Goal: Information Seeking & Learning: Learn about a topic

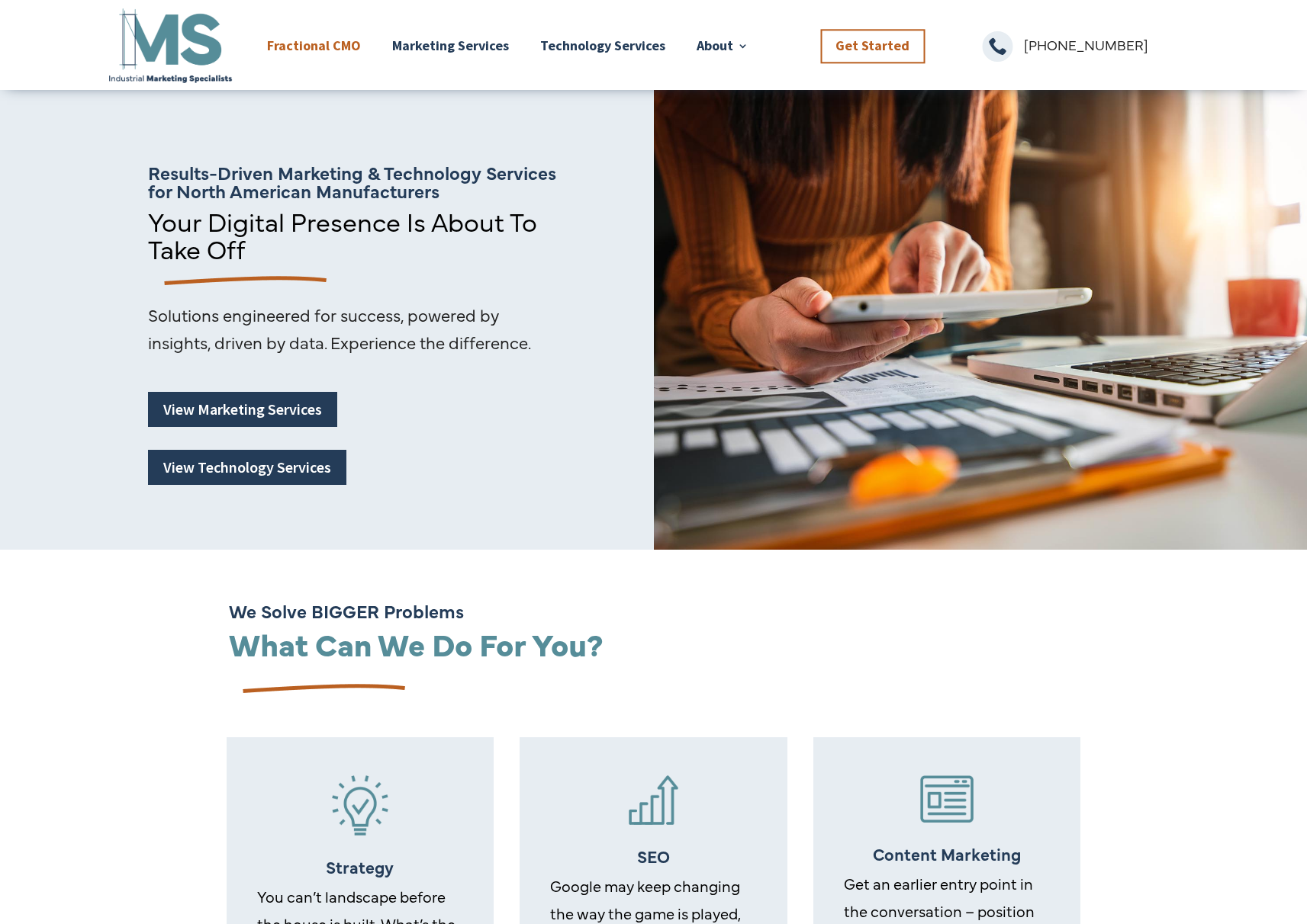
click at [325, 47] on link "Fractional CMO" at bounding box center [314, 45] width 94 height 80
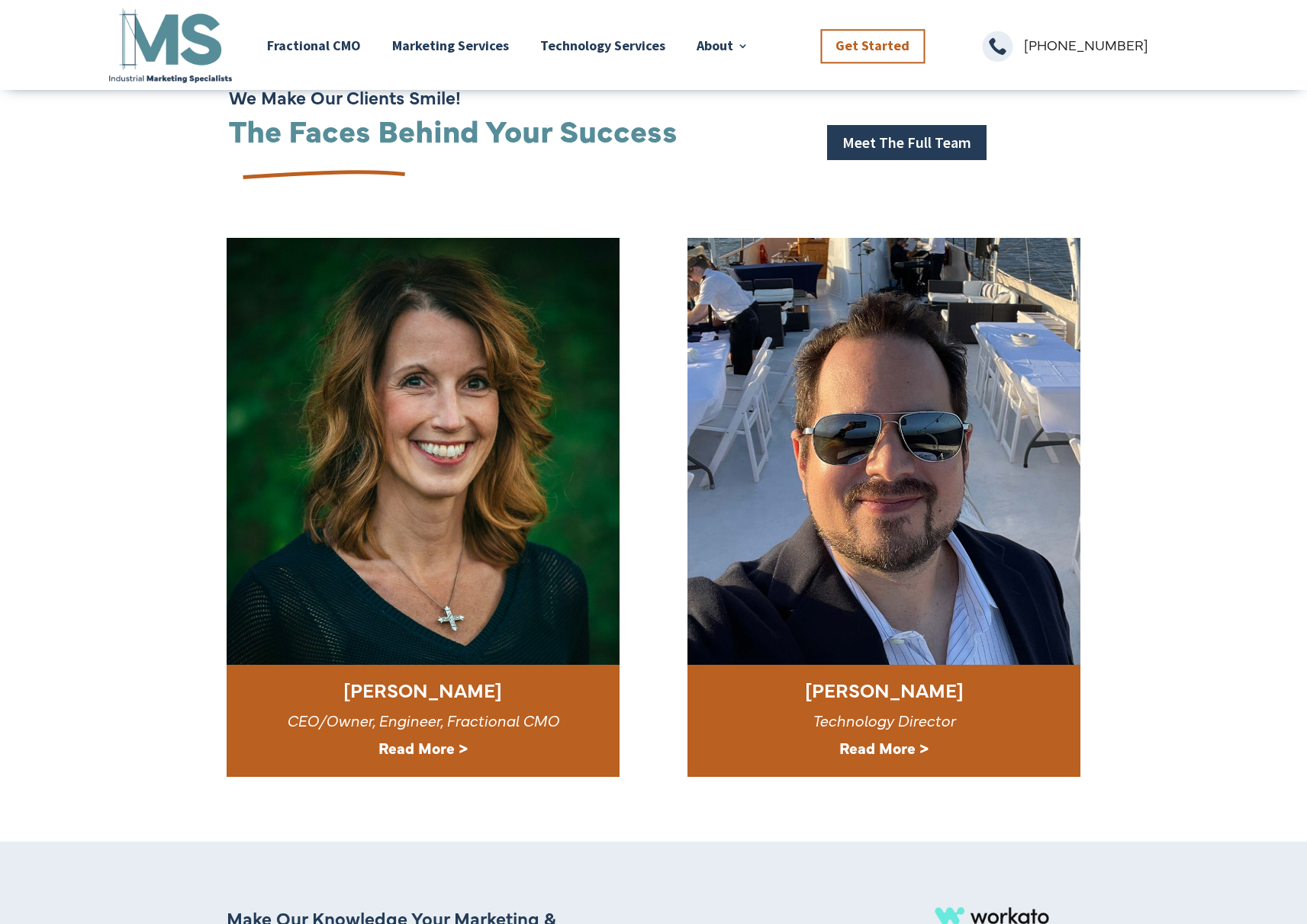
scroll to position [4424, 0]
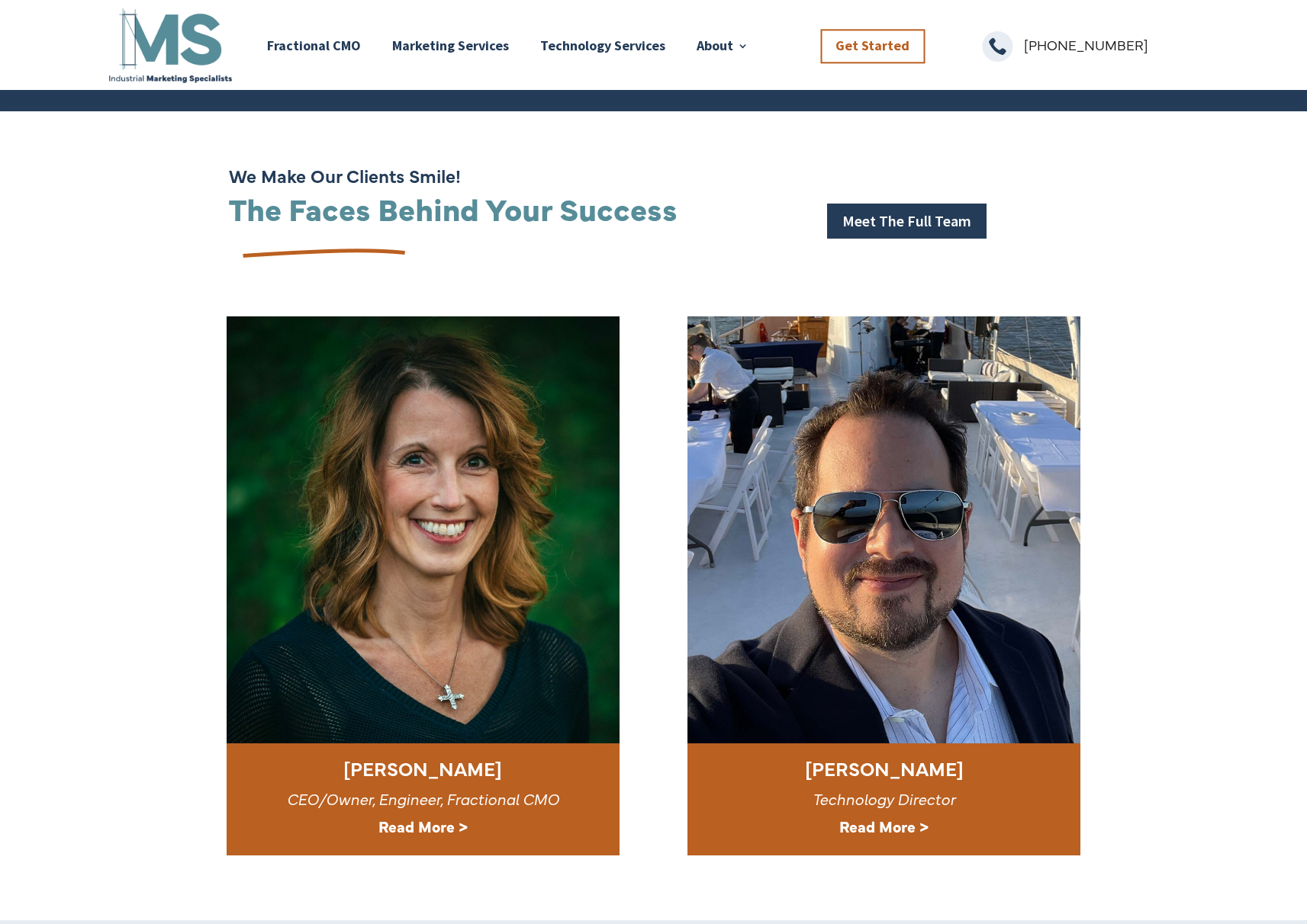
click at [435, 816] on strong "Read More >" at bounding box center [423, 826] width 89 height 21
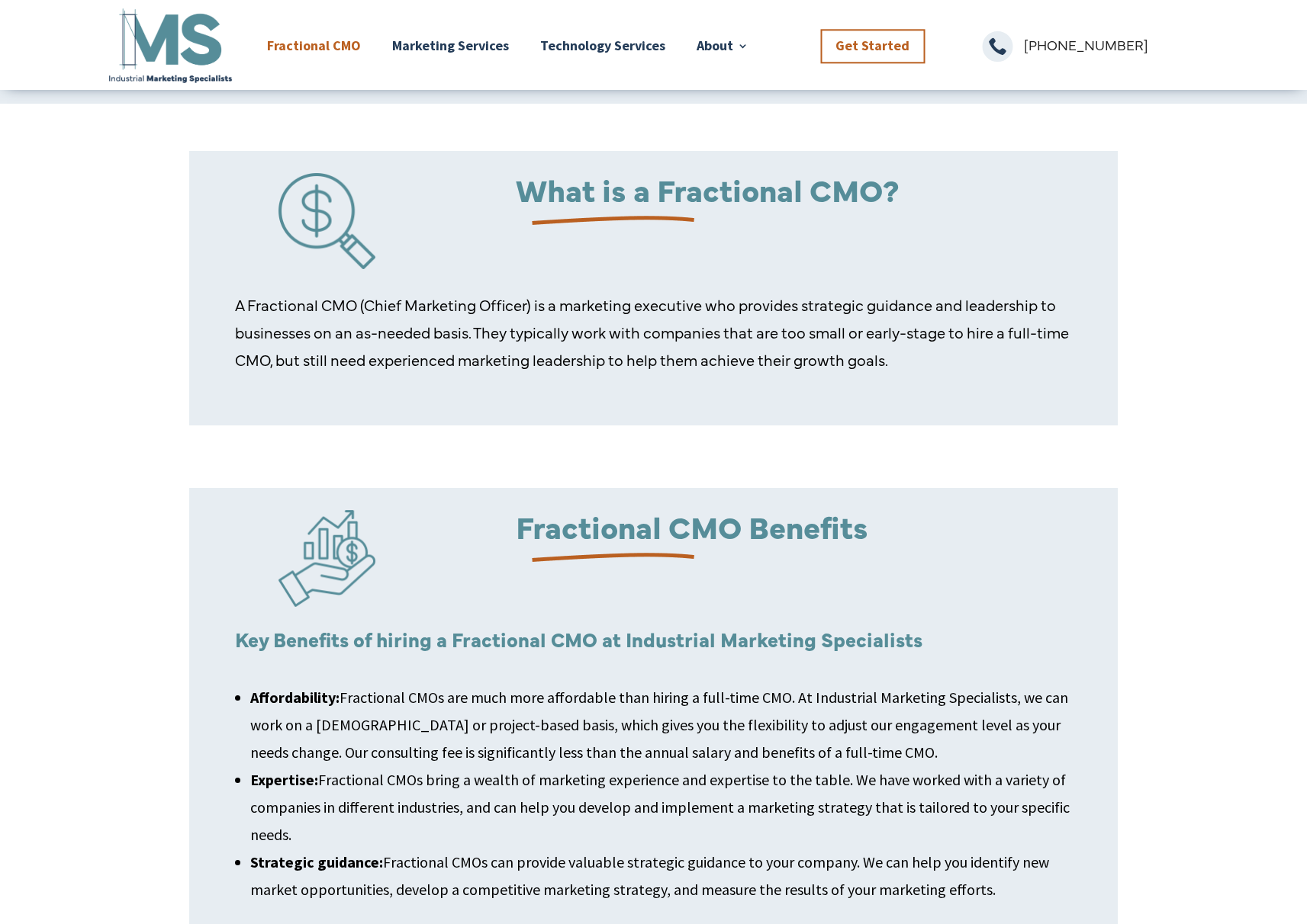
scroll to position [377, 0]
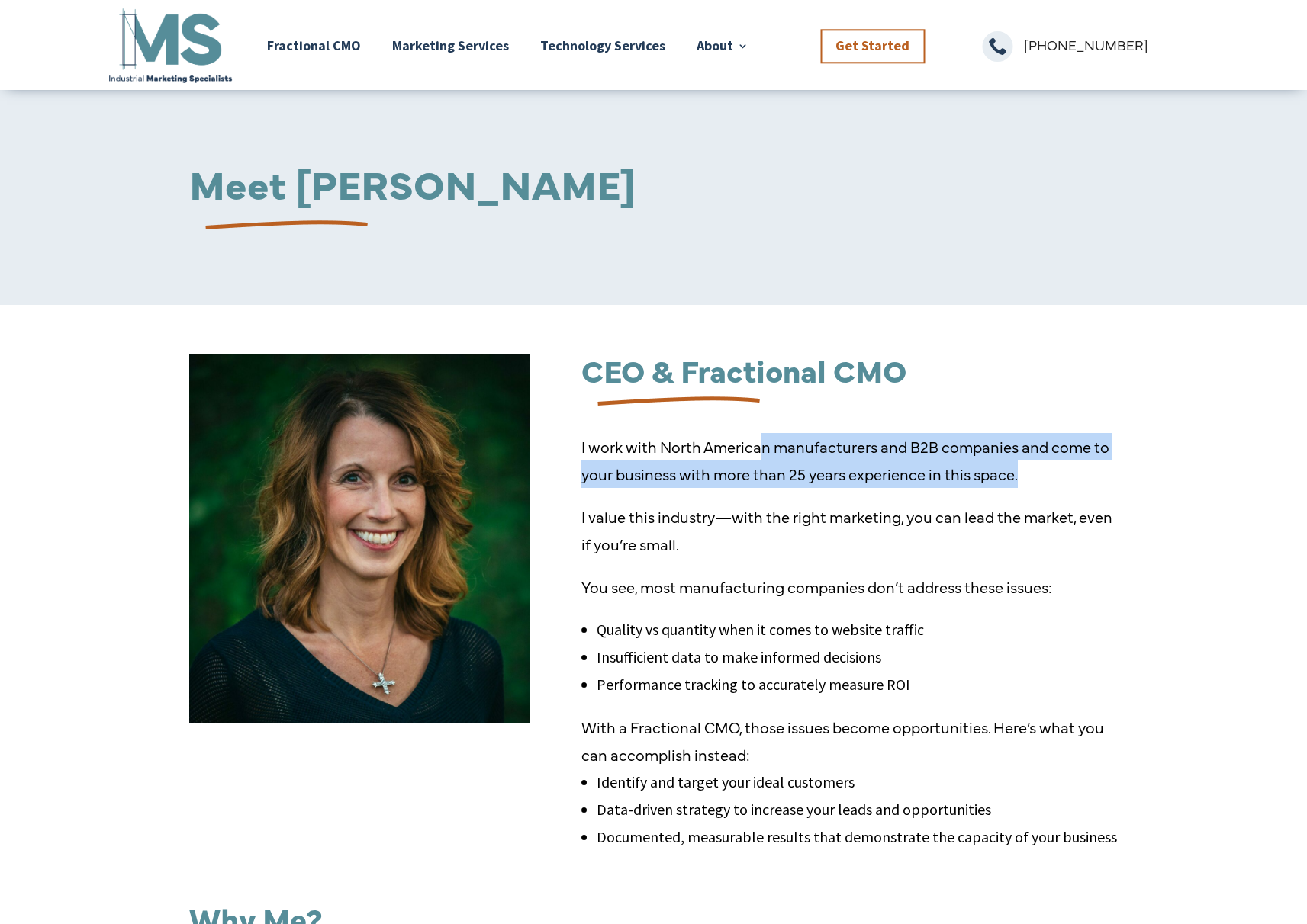
drag, startPoint x: 764, startPoint y: 449, endPoint x: 1117, endPoint y: 472, distance: 353.7
click at [1117, 472] on p "I work with North American manufacturers and B2B companies and come to your bus…" at bounding box center [849, 469] width 536 height 70
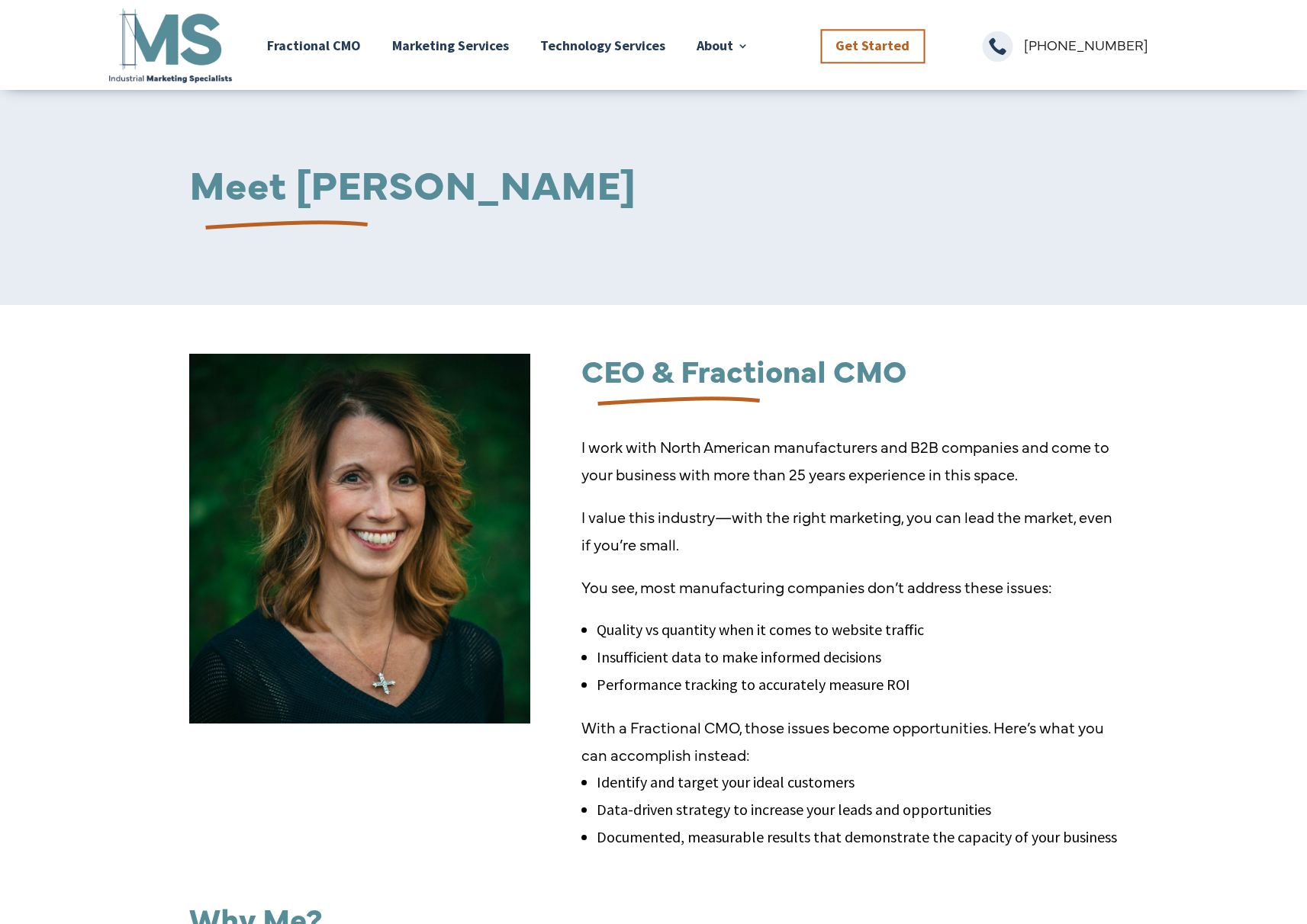
scroll to position [156, 0]
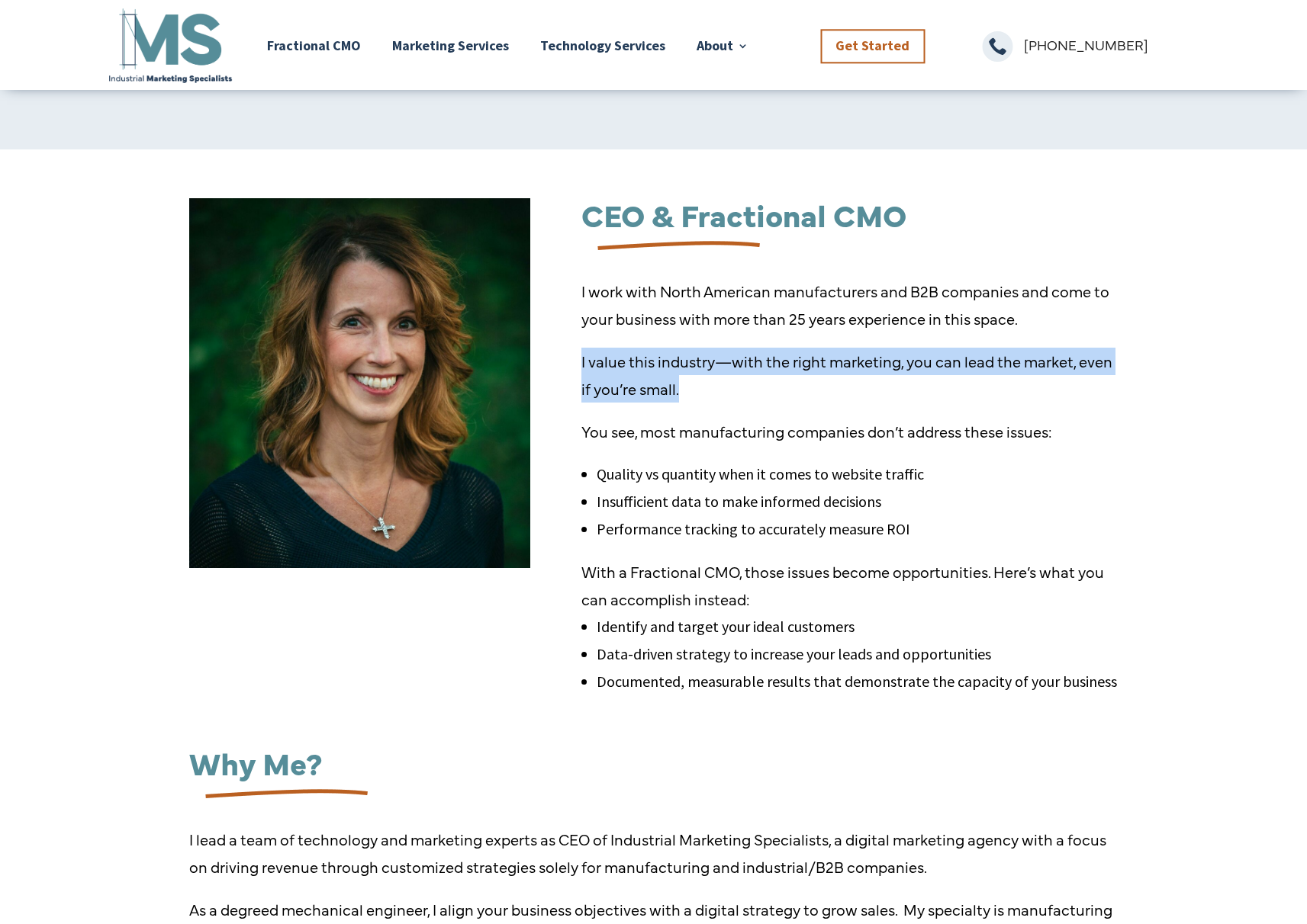
drag, startPoint x: 574, startPoint y: 361, endPoint x: 716, endPoint y: 398, distance: 146.7
click at [716, 398] on div "CEO & Fractional CMO I work with North American manufacturers and B2B companies…" at bounding box center [654, 452] width 929 height 552
click at [716, 398] on p "I value this industry—with the right marketing, you can lead the market, even i…" at bounding box center [849, 383] width 536 height 70
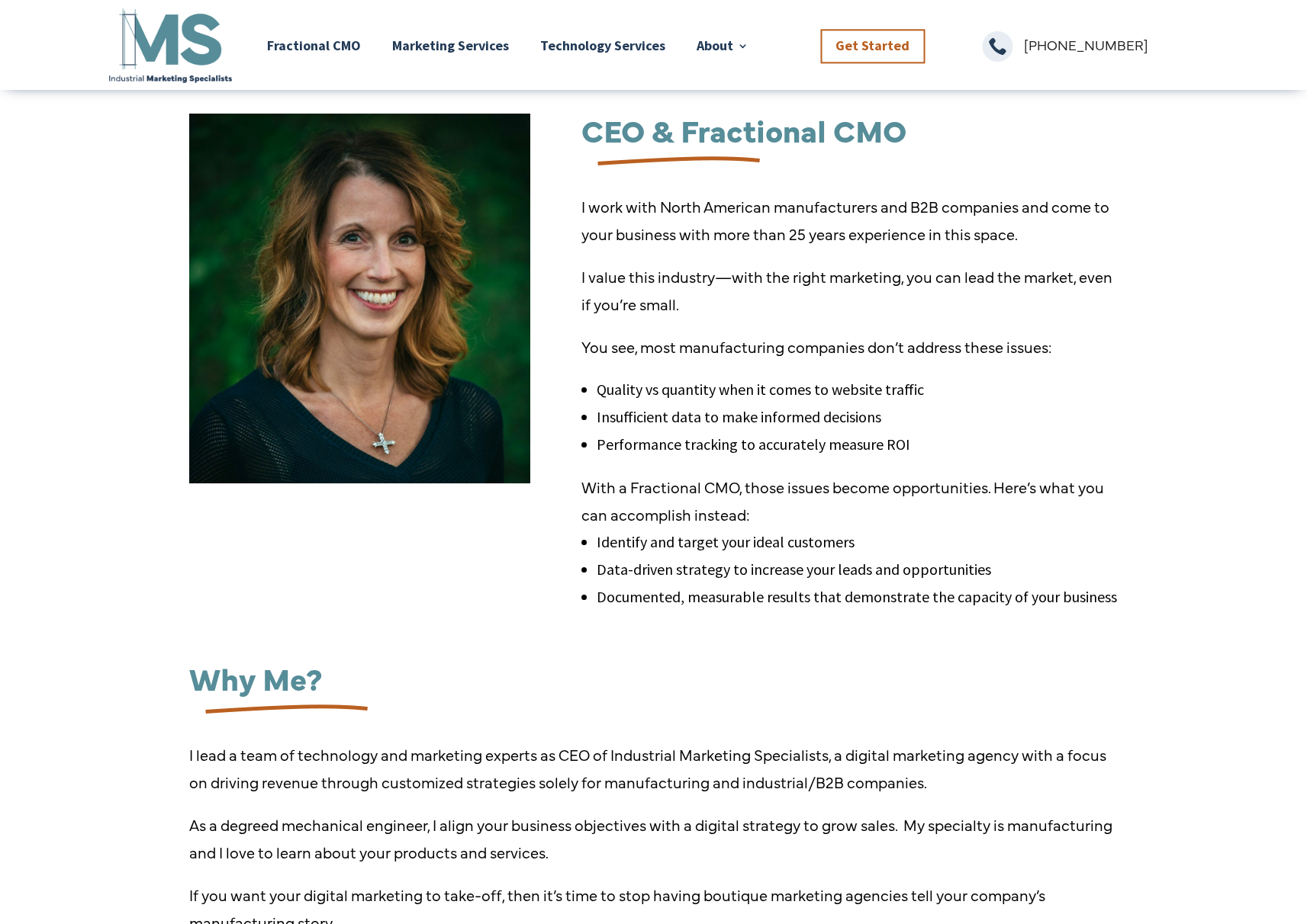
scroll to position [260, 0]
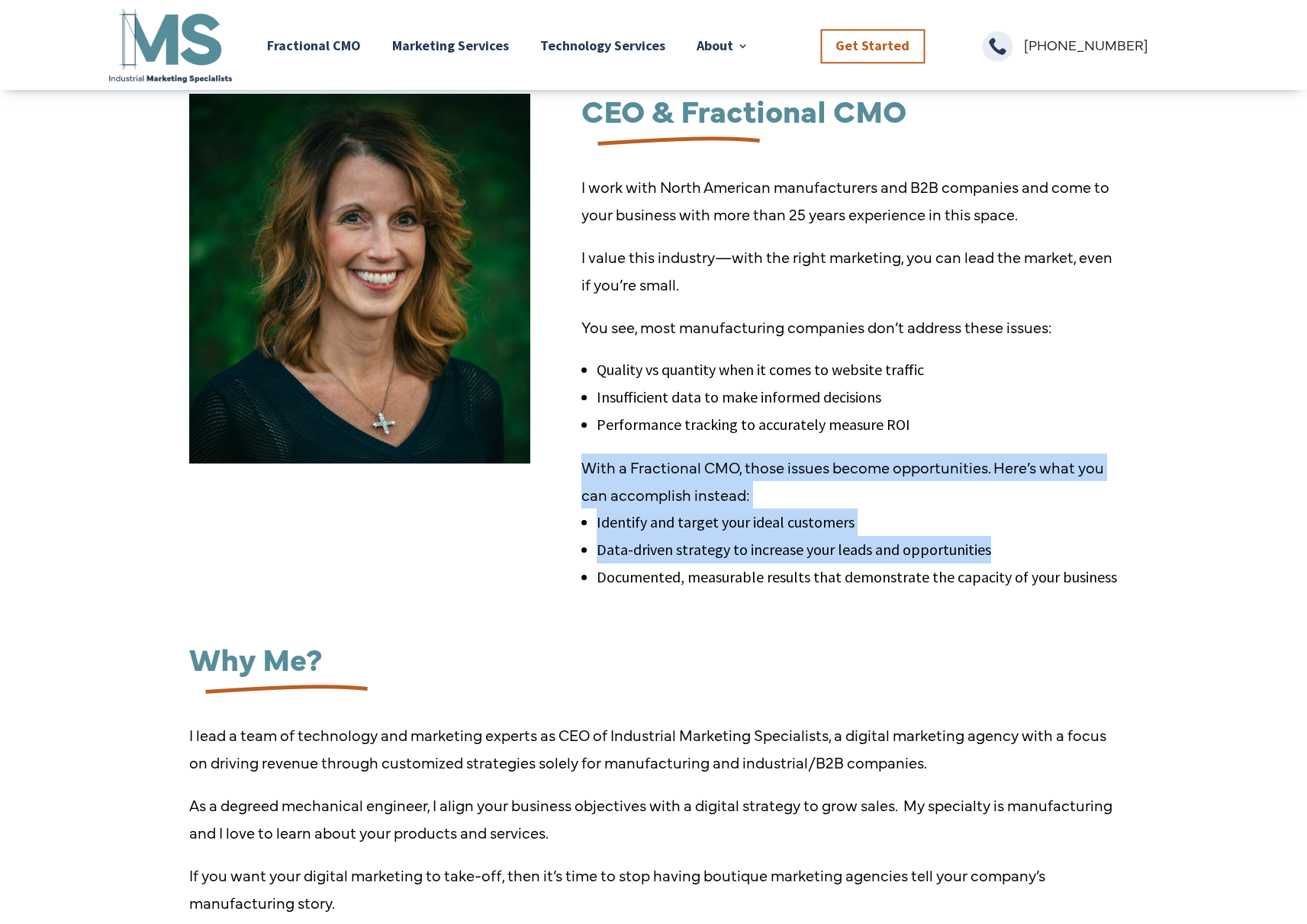
drag, startPoint x: 565, startPoint y: 470, endPoint x: 1164, endPoint y: 563, distance: 606.2
click at [1164, 563] on div "CEO & Fractional CMO I work with North American manufacturers and B2B companies…" at bounding box center [654, 532] width 1307 height 974
click at [1164, 561] on div "CEO & Fractional CMO I work with North American manufacturers and B2B companies…" at bounding box center [654, 532] width 1307 height 974
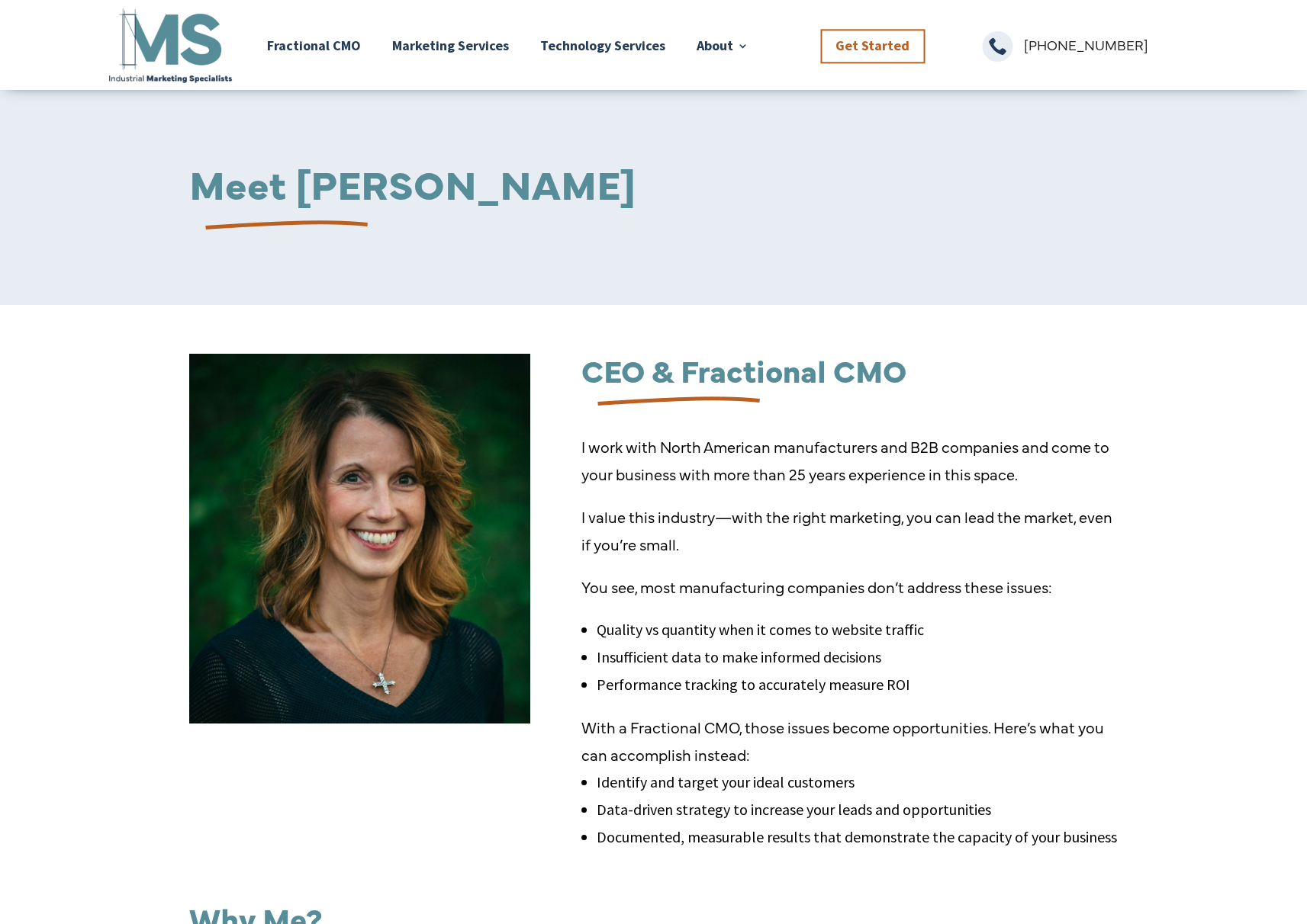
scroll to position [142, 0]
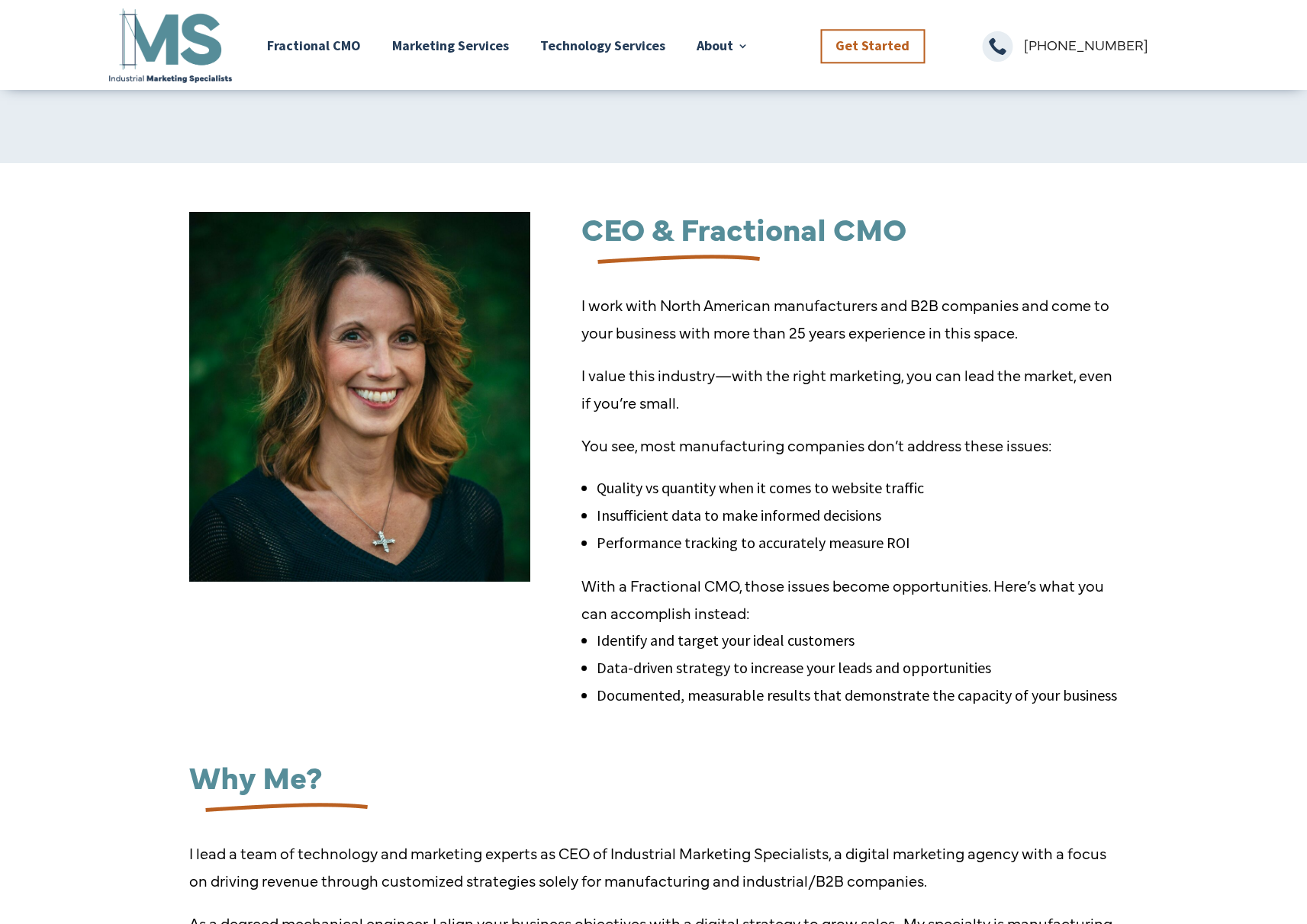
click at [336, 439] on img at bounding box center [360, 397] width 341 height 370
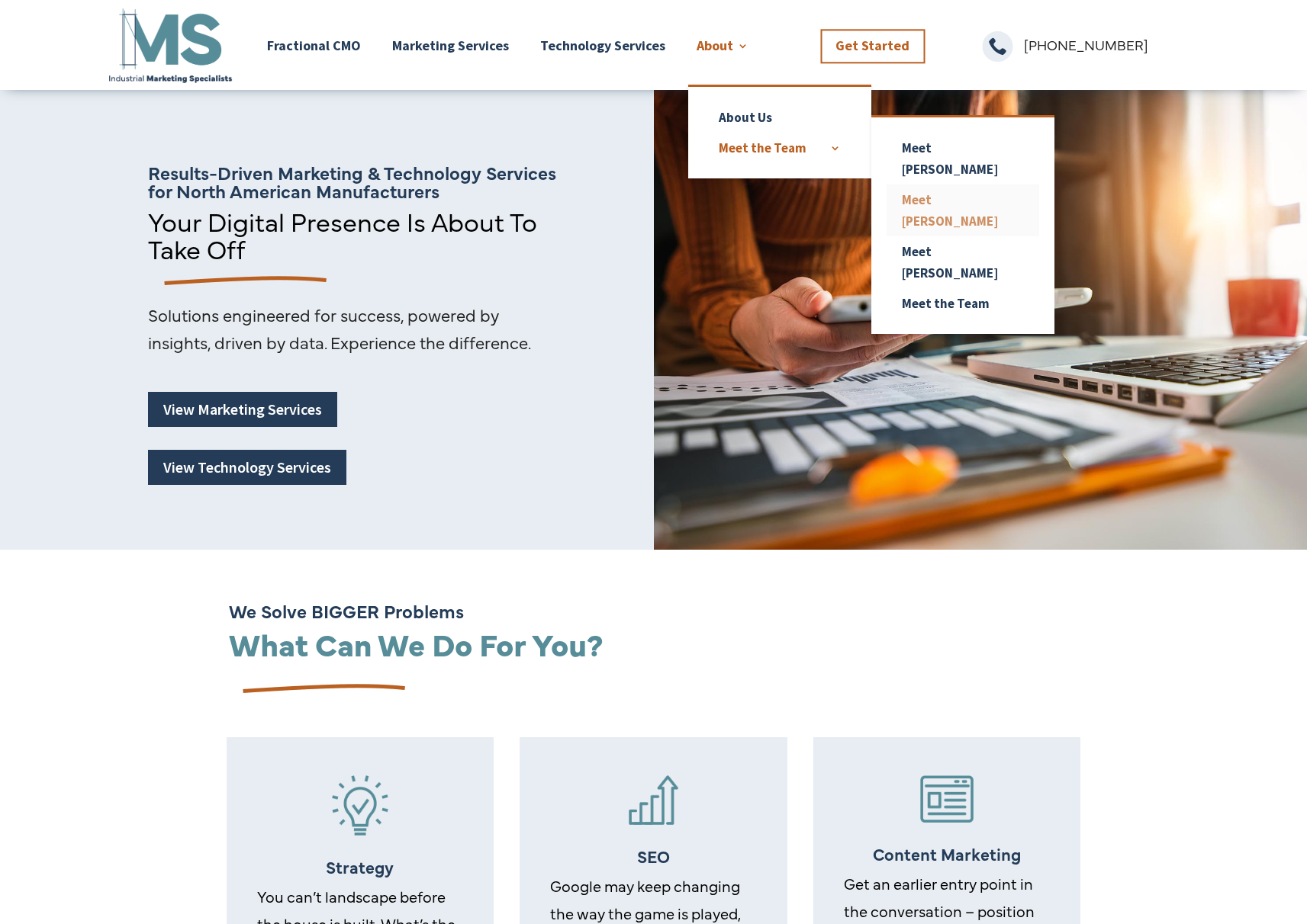
click at [955, 184] on link "Meet [PERSON_NAME]" at bounding box center [963, 210] width 153 height 52
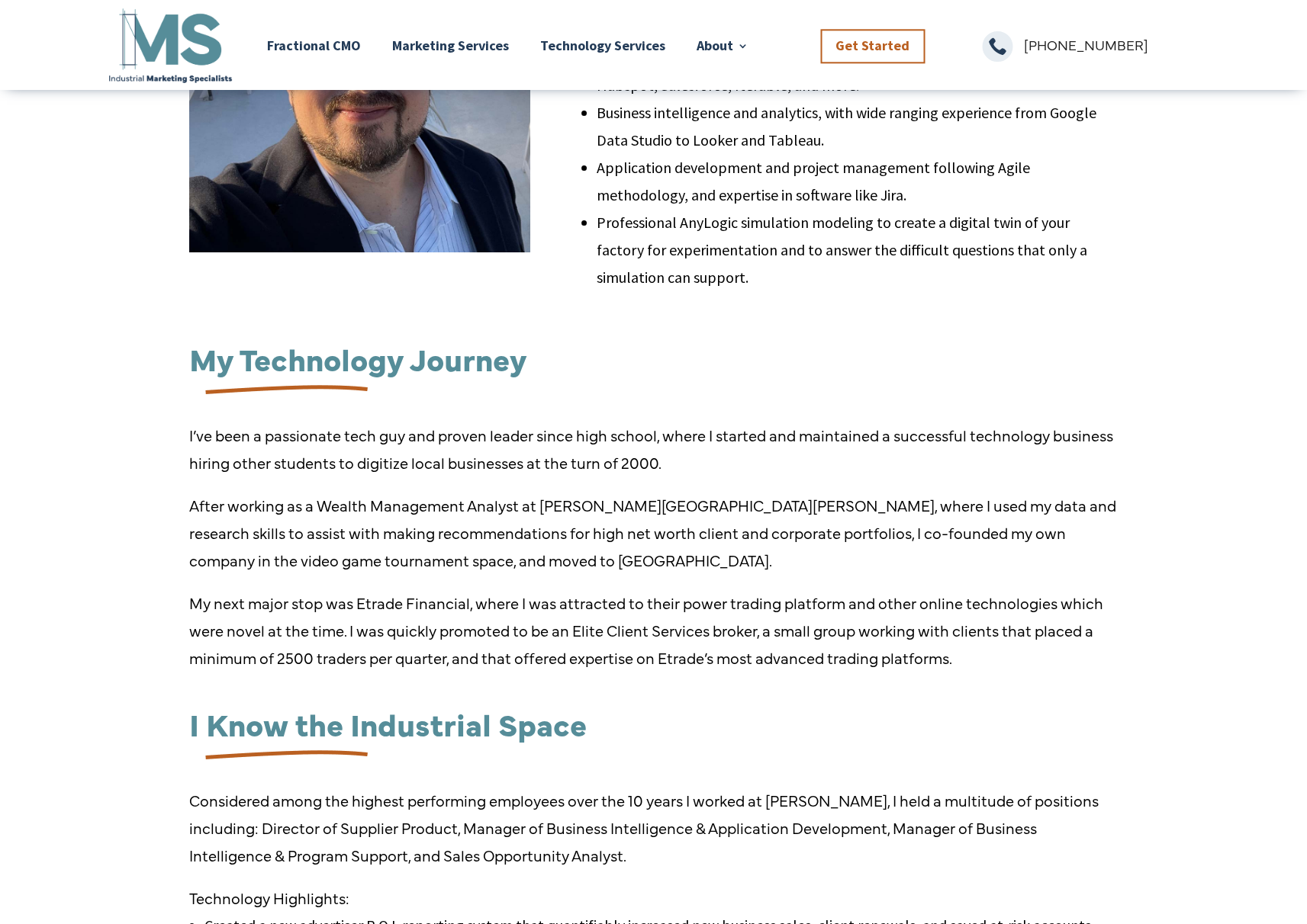
scroll to position [70, 0]
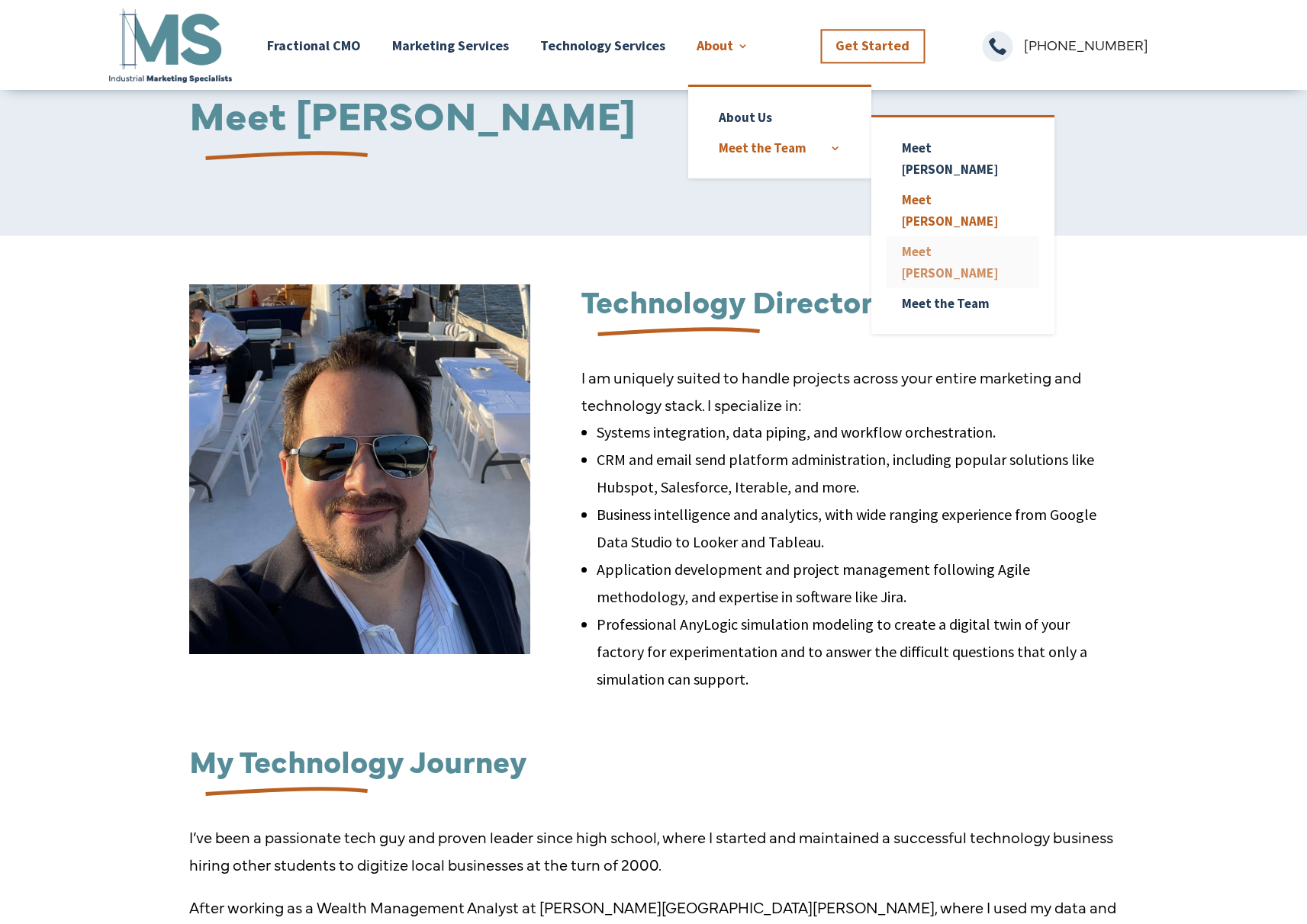
click at [932, 236] on link "Meet [PERSON_NAME]" at bounding box center [963, 262] width 153 height 52
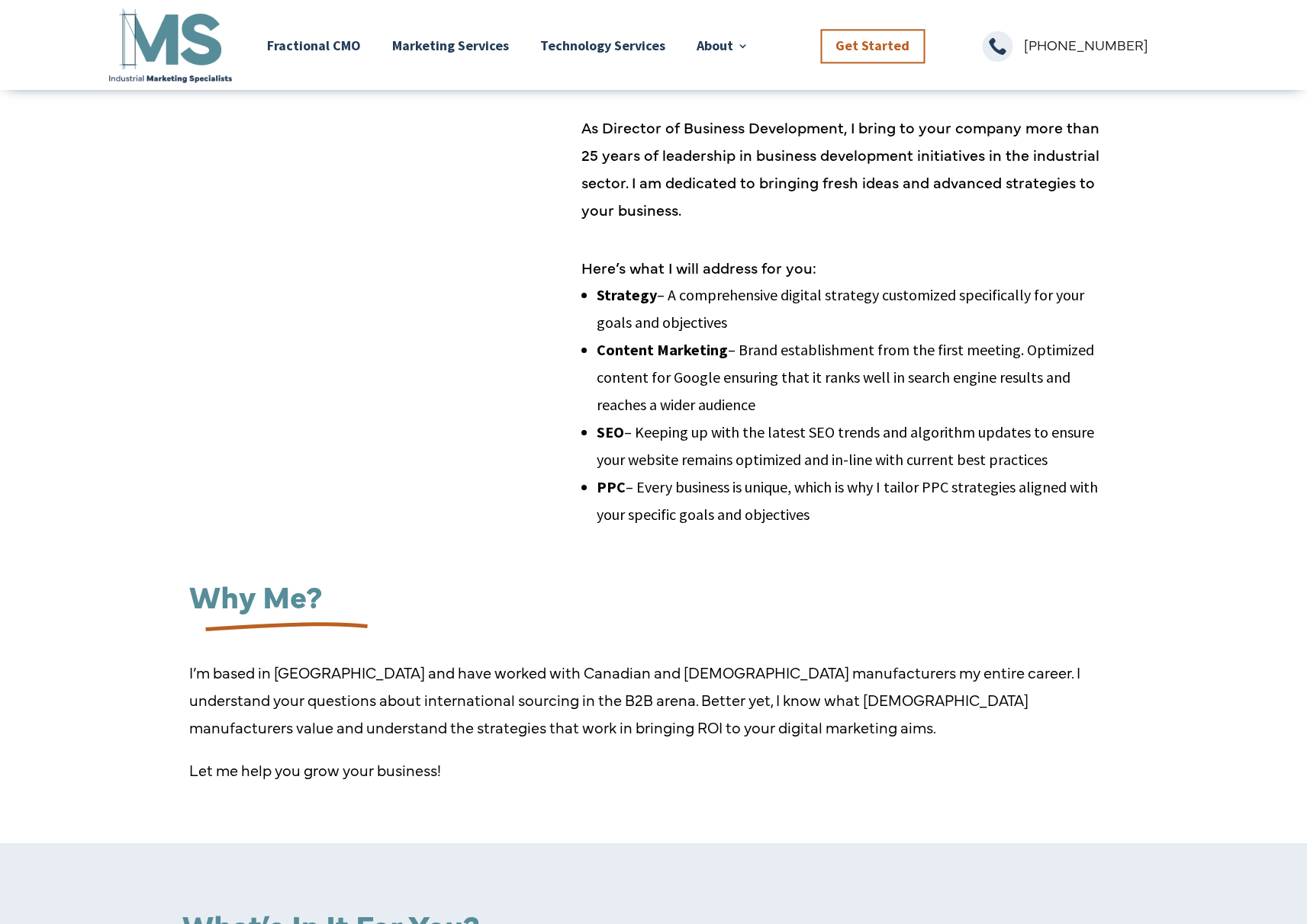
scroll to position [65, 0]
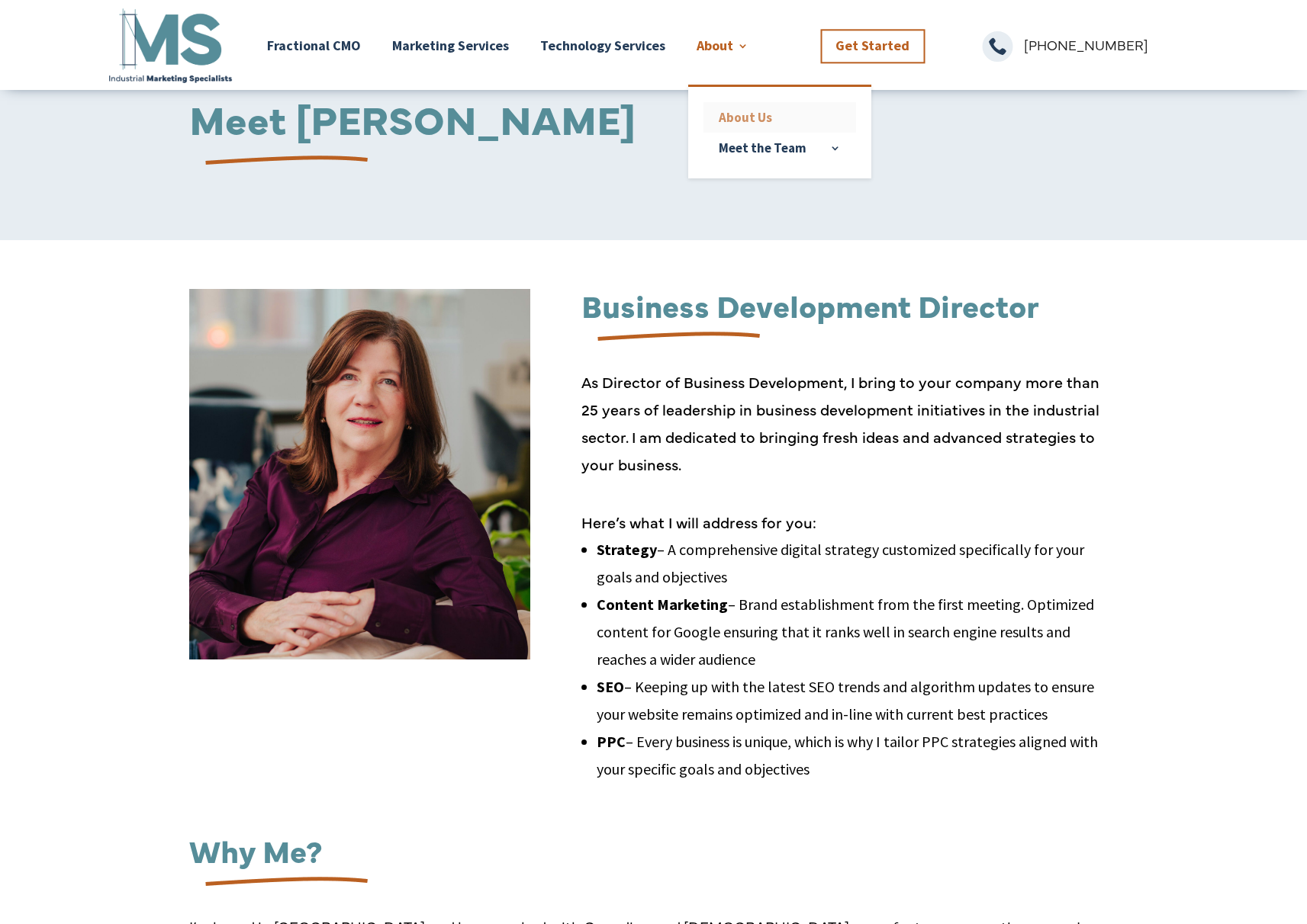
click at [758, 114] on link "About Us" at bounding box center [780, 117] width 153 height 30
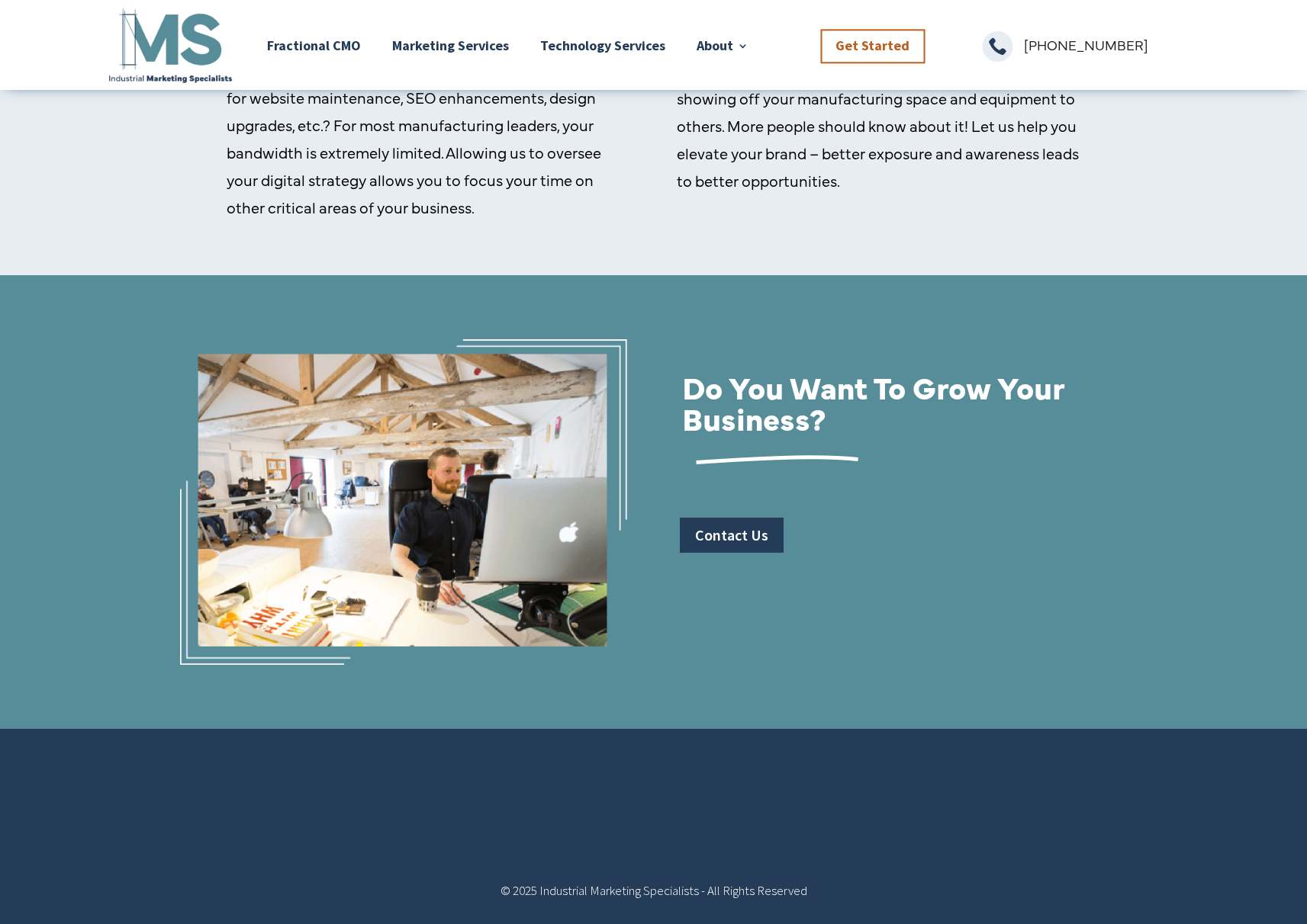
scroll to position [1579, 0]
